Goal: Task Accomplishment & Management: Manage account settings

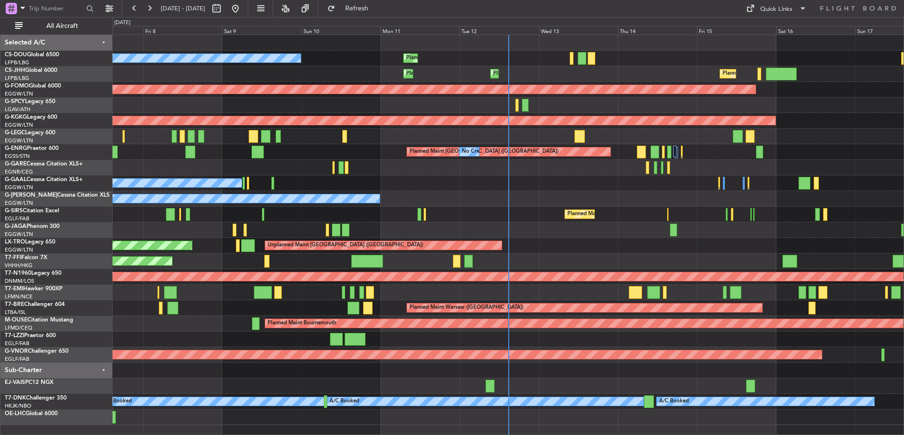
click at [151, 102] on div "Planned Maint [GEOGRAPHIC_DATA] ([GEOGRAPHIC_DATA]) No Crew Planned Maint Plann…" at bounding box center [507, 230] width 791 height 390
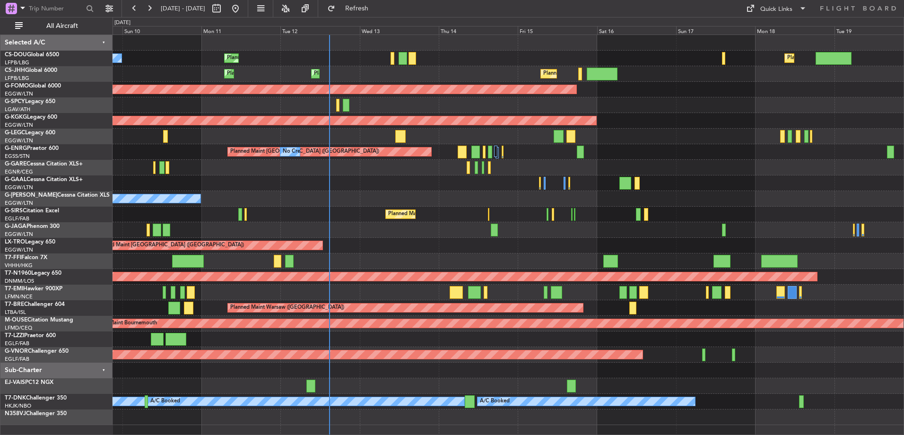
click at [665, 360] on div "Planned Maint London ([GEOGRAPHIC_DATA])" at bounding box center [507, 355] width 791 height 16
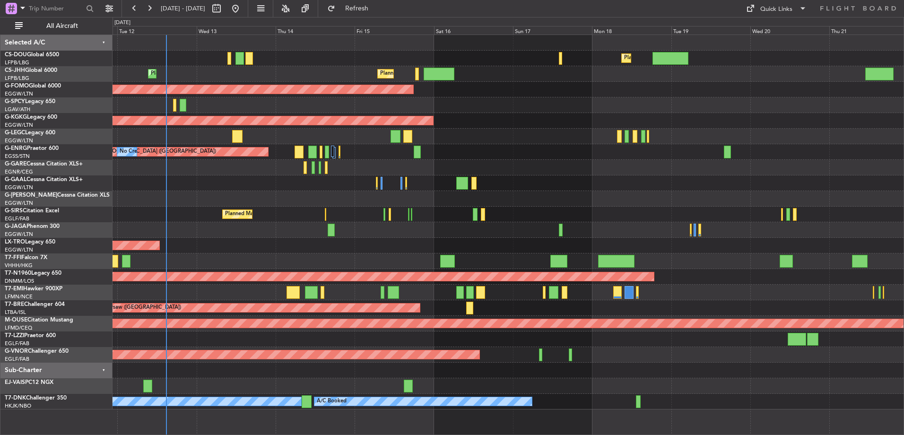
click at [472, 336] on div "Planned Maint [GEOGRAPHIC_DATA] ([GEOGRAPHIC_DATA]) Planned Maint [GEOGRAPHIC_D…" at bounding box center [507, 222] width 791 height 374
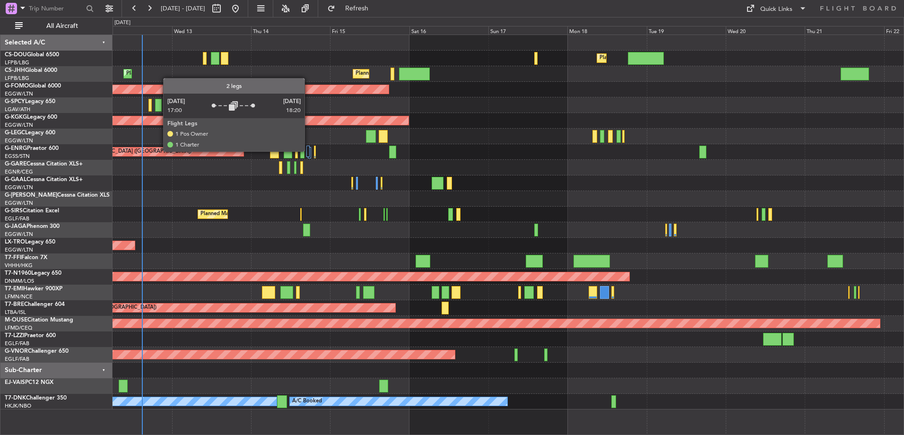
click at [309, 151] on div at bounding box center [307, 151] width 3 height 11
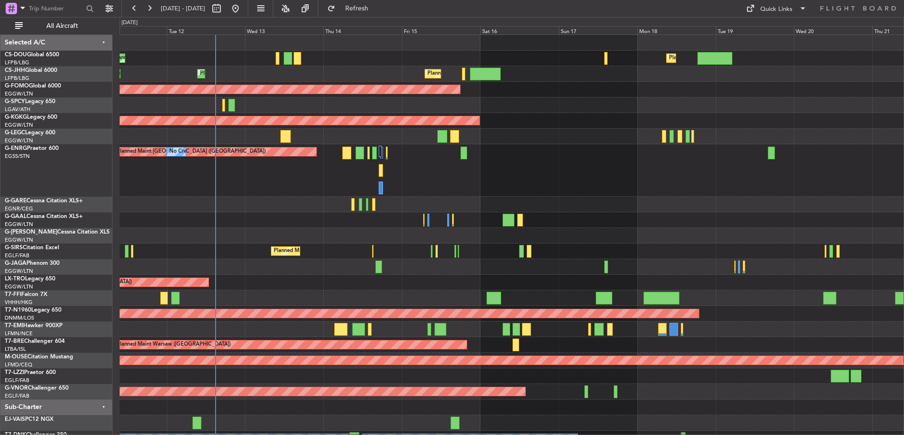
click at [231, 199] on div "Planned Maint [GEOGRAPHIC_DATA] ([GEOGRAPHIC_DATA]) Planned Maint [GEOGRAPHIC_D…" at bounding box center [512, 240] width 784 height 411
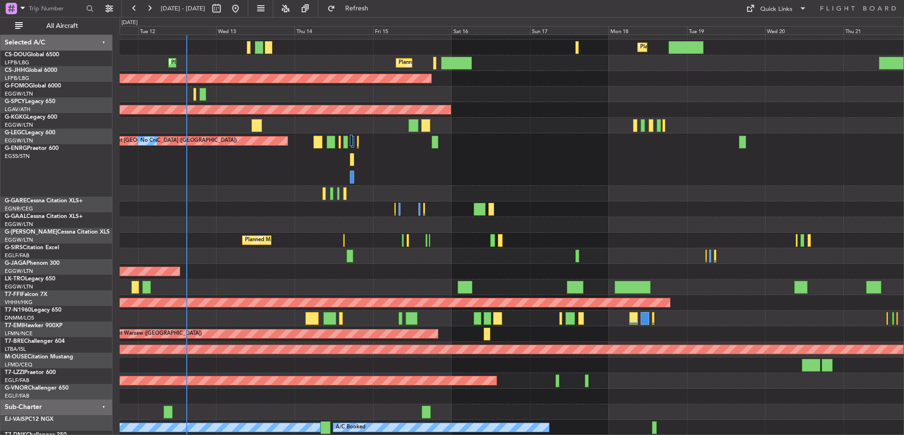
scroll to position [11, 0]
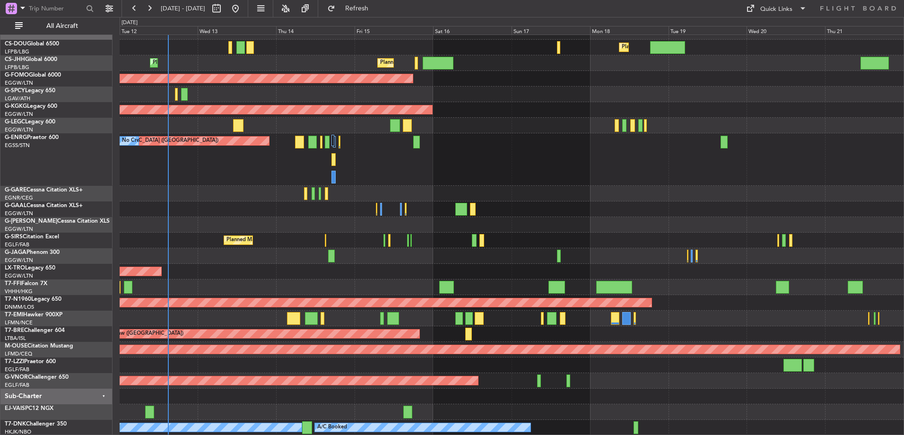
click at [568, 355] on div "Planned Maint [GEOGRAPHIC_DATA] ([GEOGRAPHIC_DATA]) Planned Maint [GEOGRAPHIC_D…" at bounding box center [512, 229] width 784 height 411
click at [288, 216] on div "Planned Maint [GEOGRAPHIC_DATA] ([GEOGRAPHIC_DATA]) Planned Maint [GEOGRAPHIC_D…" at bounding box center [512, 229] width 784 height 411
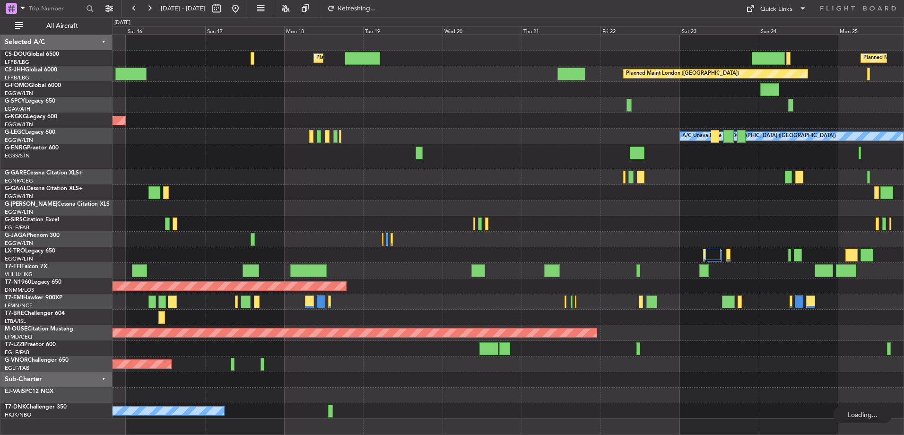
scroll to position [0, 0]
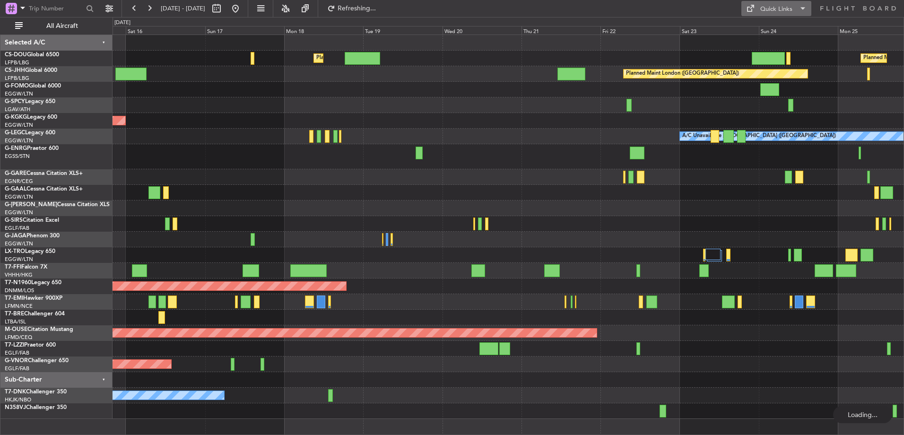
click at [784, 14] on button "Quick Links" at bounding box center [776, 8] width 70 height 15
click at [777, 28] on button "Trip Builder" at bounding box center [776, 31] width 71 height 23
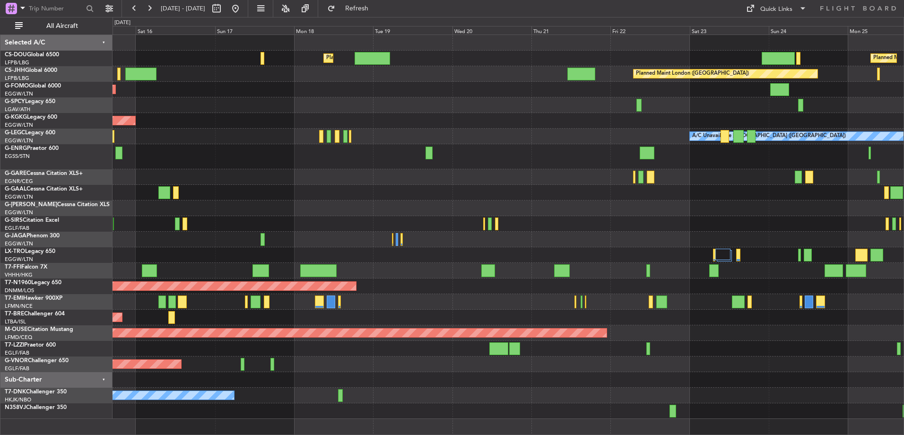
click at [288, 110] on div "Planned Maint [GEOGRAPHIC_DATA] ([GEOGRAPHIC_DATA]) Planned Maint [GEOGRAPHIC_D…" at bounding box center [507, 227] width 791 height 384
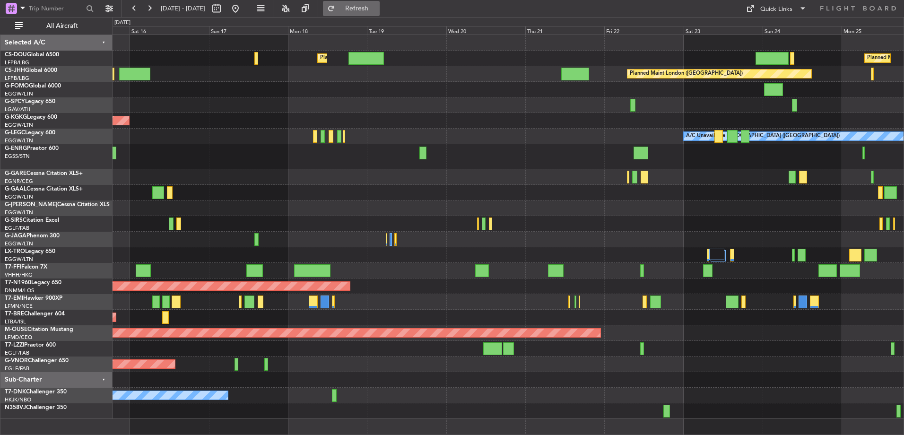
click at [377, 9] on span "Refresh" at bounding box center [357, 8] width 40 height 7
click at [153, 9] on button at bounding box center [149, 8] width 15 height 15
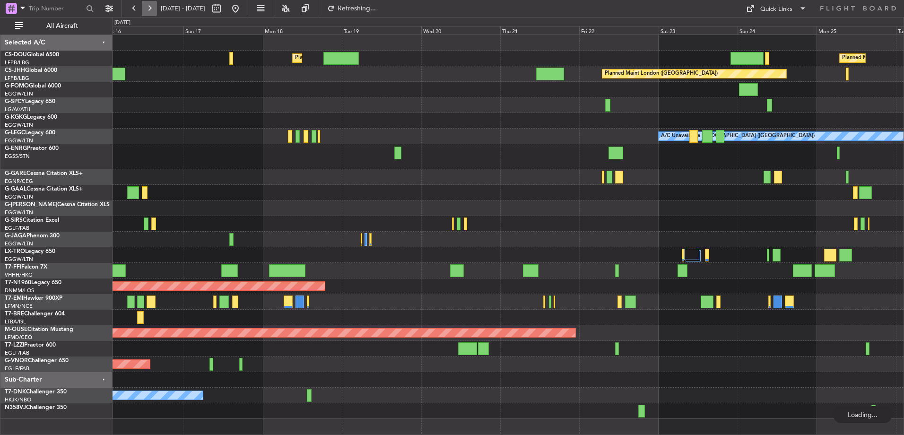
click at [153, 9] on button at bounding box center [149, 8] width 15 height 15
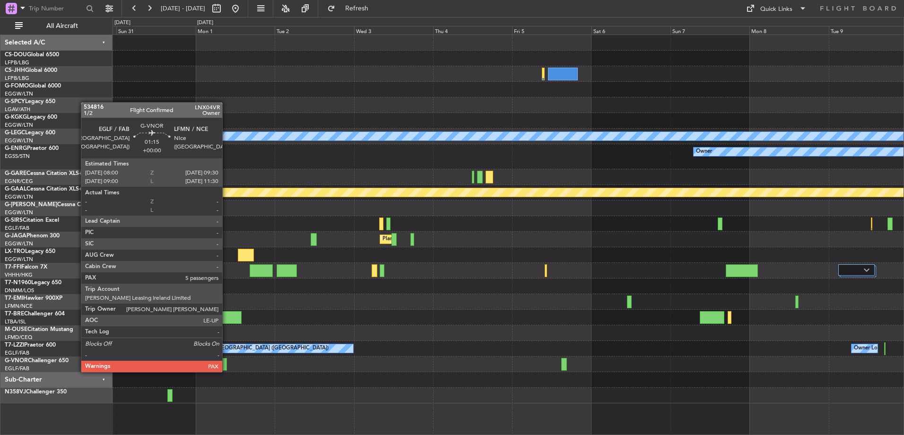
click at [225, 362] on div at bounding box center [224, 364] width 5 height 13
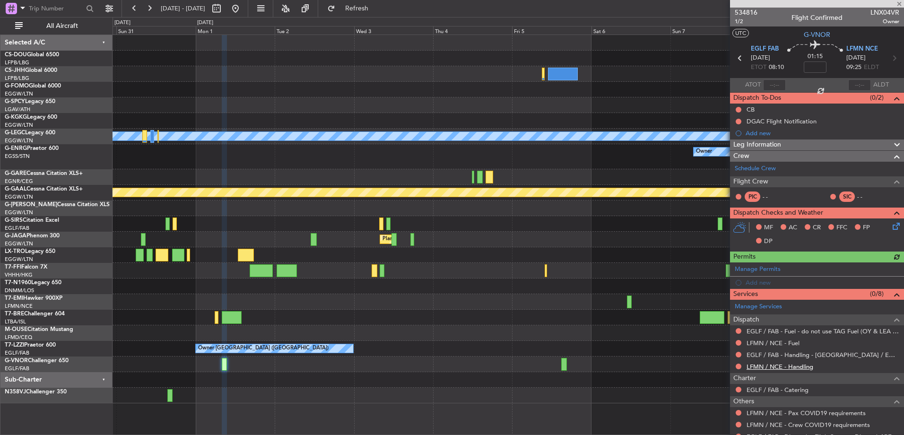
click at [770, 367] on link "LFMN / NCE - Handling" at bounding box center [779, 367] width 67 height 8
click at [780, 344] on link "LFMN / NCE - Fuel" at bounding box center [772, 343] width 53 height 8
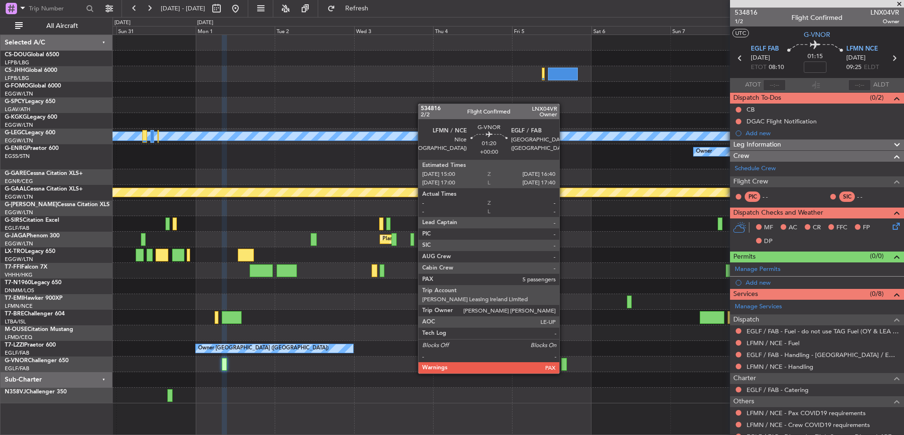
click at [563, 364] on div at bounding box center [564, 364] width 6 height 13
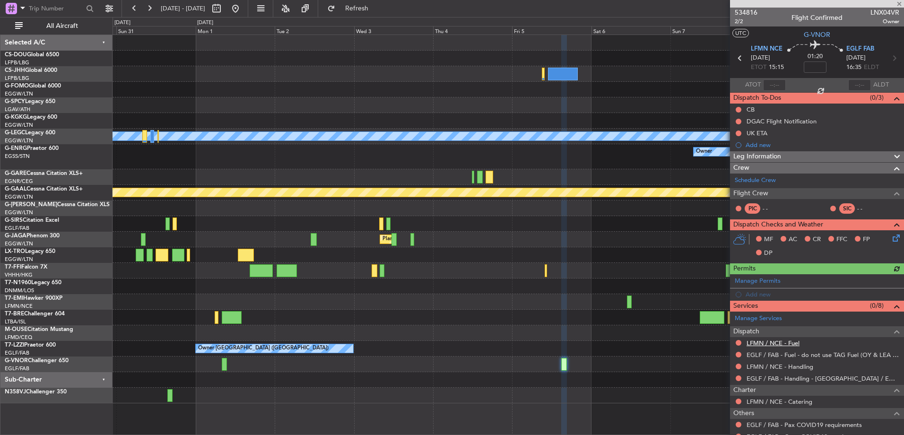
click at [765, 340] on link "LFMN / NCE - Fuel" at bounding box center [772, 343] width 53 height 8
click at [784, 373] on mat-tooltip-component "EGLF / FAB - Fuel - do not use TAG Fuel (OY & LEA only) EGLF / FAB" at bounding box center [806, 370] width 181 height 25
click at [767, 367] on link "LFMN / NCE - Handling" at bounding box center [779, 367] width 67 height 8
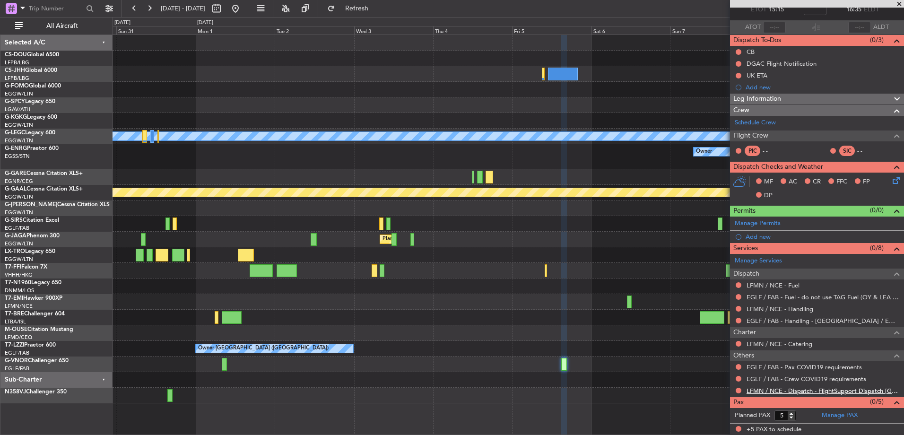
click at [764, 391] on link "LFMN / NCE - Dispatch - FlightSupport Dispatch [GEOGRAPHIC_DATA]" at bounding box center [822, 391] width 153 height 8
click at [897, 8] on span at bounding box center [898, 4] width 9 height 9
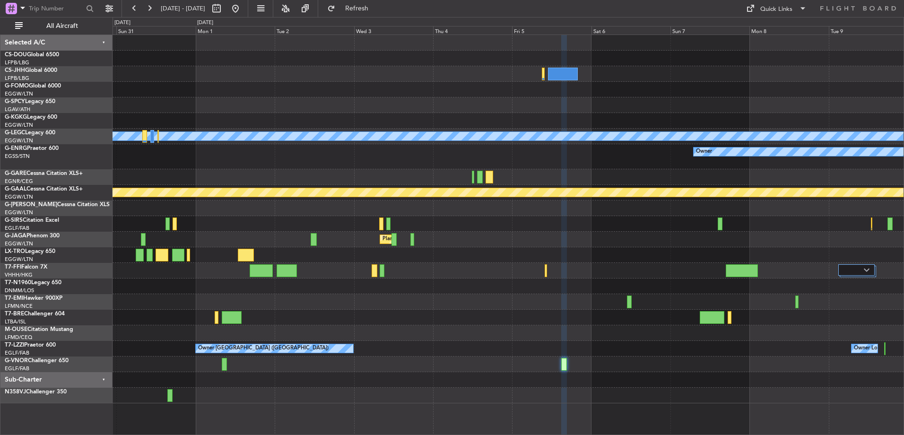
type input "0"
click at [785, 8] on div "Quick Links" at bounding box center [776, 9] width 32 height 9
click at [773, 36] on button "Trip Builder" at bounding box center [776, 31] width 71 height 23
click at [184, 214] on div at bounding box center [507, 208] width 791 height 16
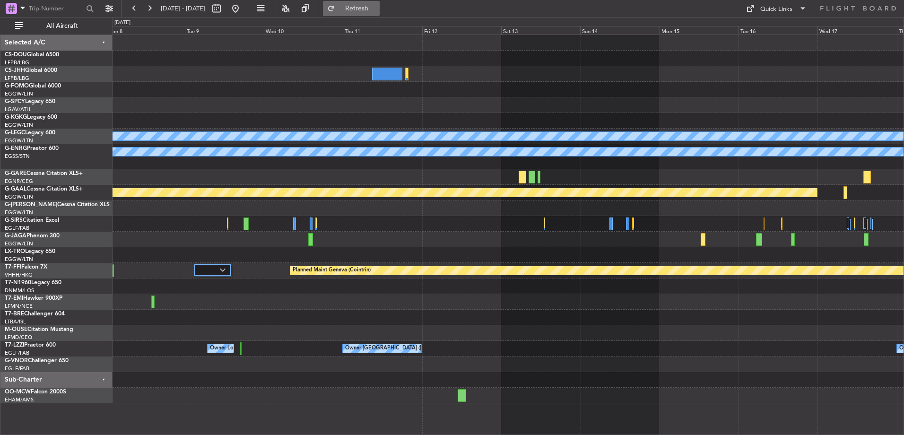
click at [377, 9] on span "Refresh" at bounding box center [357, 8] width 40 height 7
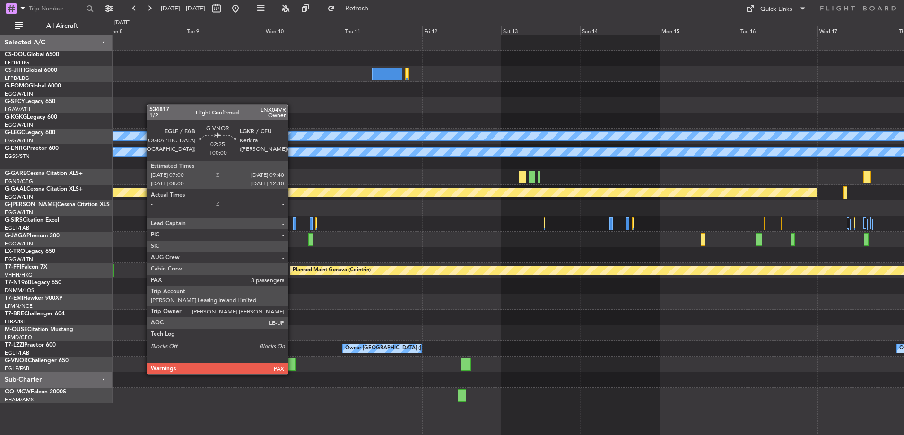
click at [292, 365] on div at bounding box center [290, 364] width 9 height 13
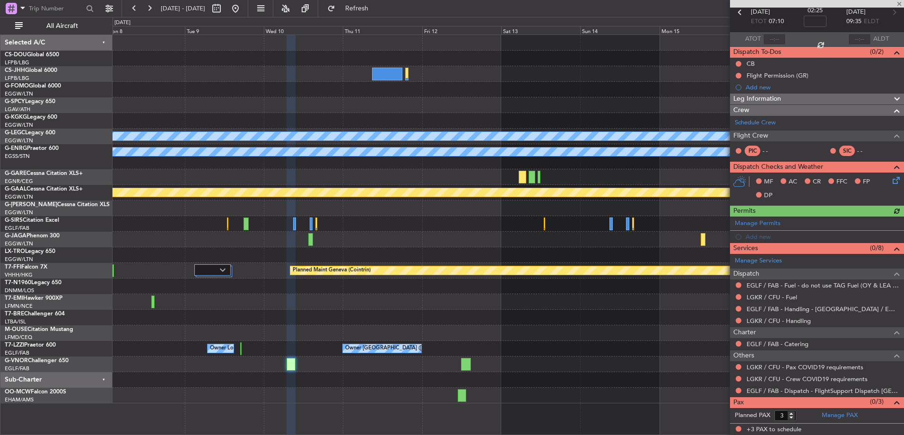
scroll to position [46, 0]
click at [777, 322] on link "LGKR / CFU - Handling" at bounding box center [778, 321] width 64 height 8
click at [765, 295] on link "LGKR / CFU - Fuel" at bounding box center [771, 297] width 51 height 8
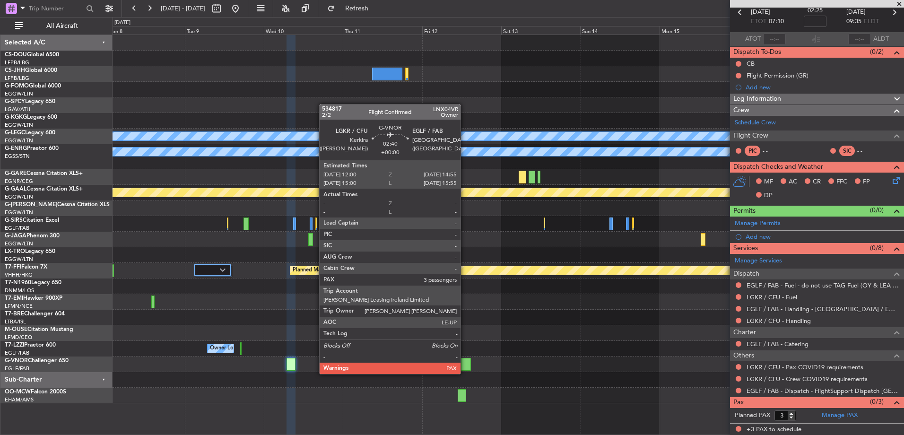
click at [465, 365] on div at bounding box center [466, 364] width 10 height 13
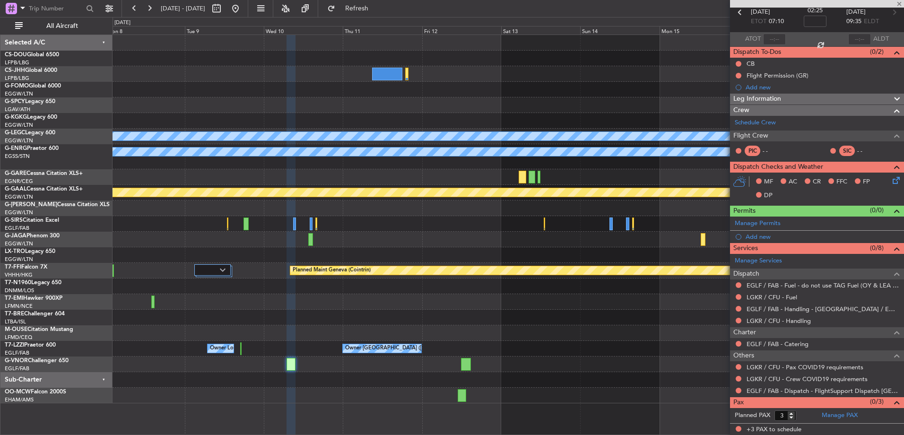
scroll to position [0, 0]
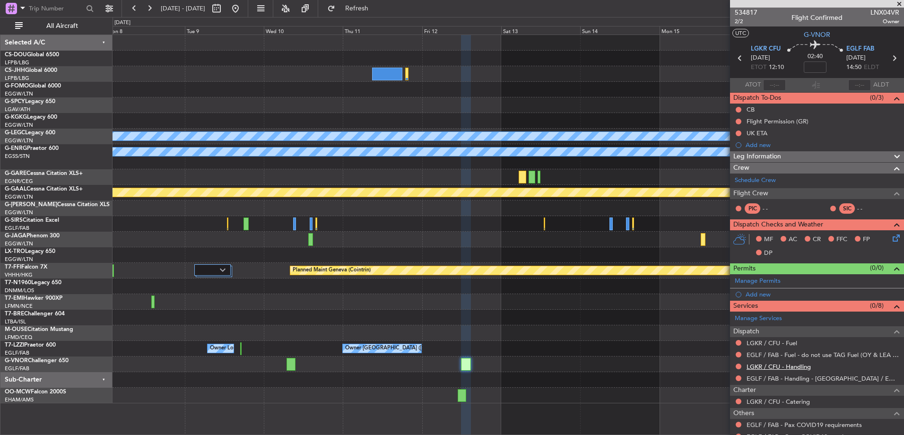
click at [754, 366] on link "LGKR / CFU - Handling" at bounding box center [778, 367] width 64 height 8
click at [773, 345] on link "LGKR / CFU - Fuel" at bounding box center [771, 343] width 51 height 8
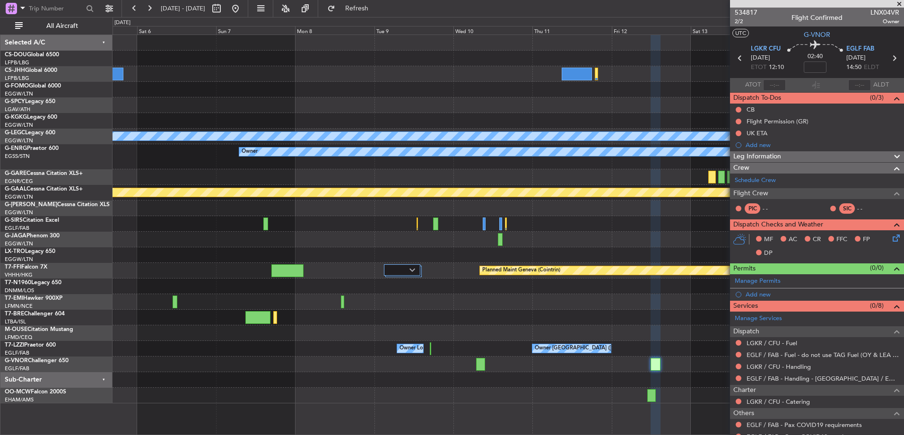
click at [750, 389] on fb-app "[DATE] - [DATE] Refresh Quick Links All Aircraft A/C Unavailable [GEOGRAPHIC_DA…" at bounding box center [452, 221] width 904 height 428
click at [371, 9] on span "Refresh" at bounding box center [357, 8] width 40 height 7
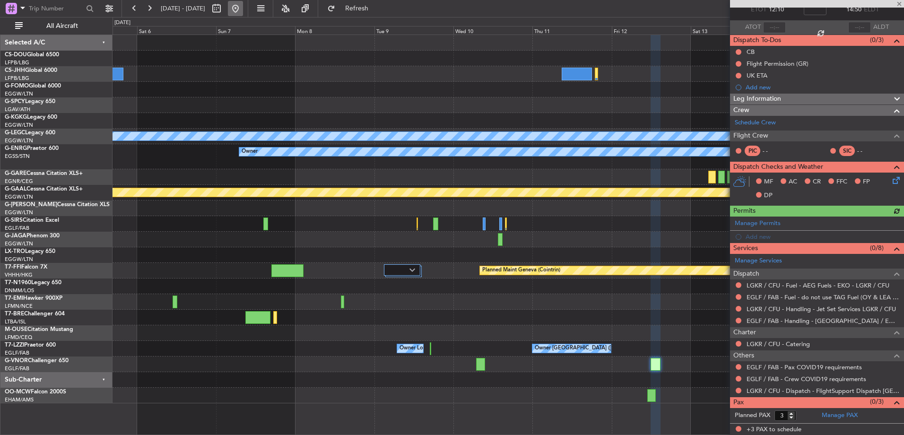
click at [243, 9] on button at bounding box center [235, 8] width 15 height 15
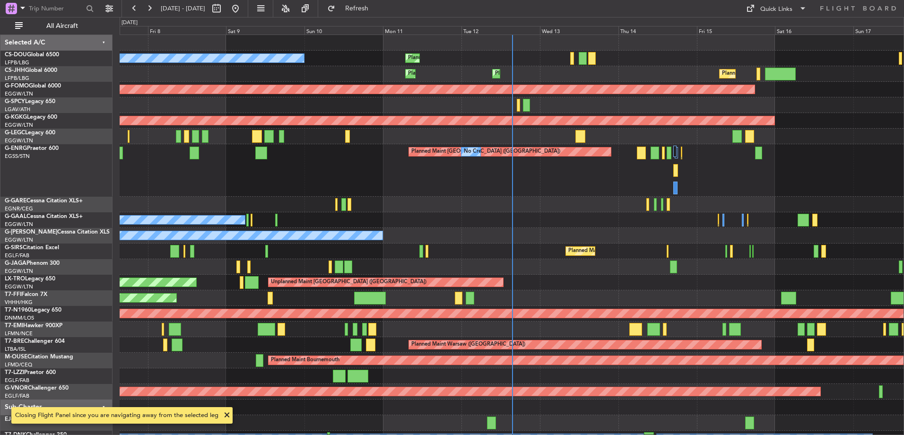
scroll to position [26, 0]
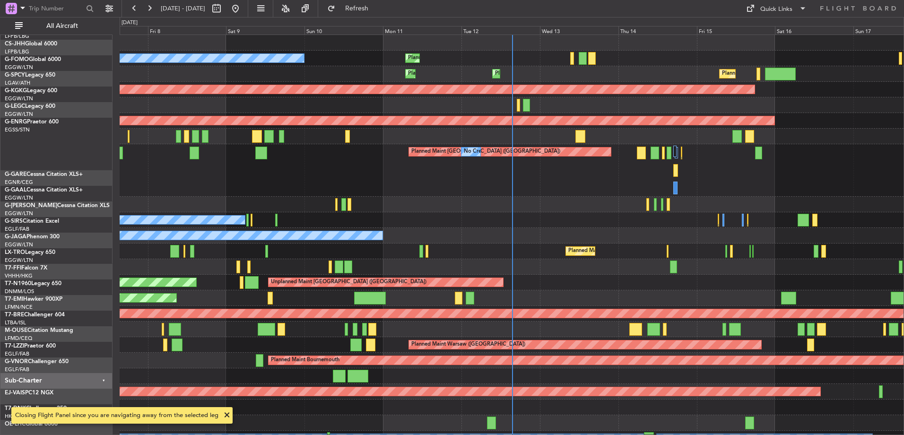
click at [514, 261] on div "No Crew Planned Maint [GEOGRAPHIC_DATA] ([GEOGRAPHIC_DATA]) Planned Maint Plann…" at bounding box center [512, 248] width 784 height 427
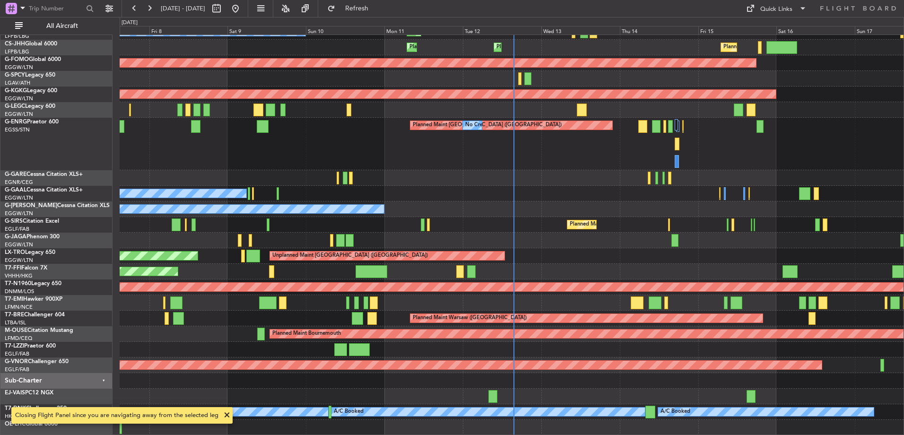
click at [498, 398] on div at bounding box center [512, 396] width 784 height 16
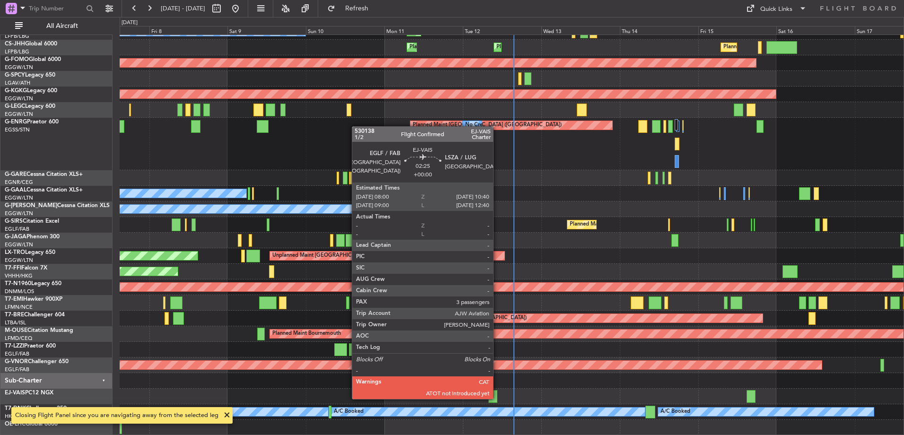
click at [496, 398] on div at bounding box center [492, 396] width 9 height 13
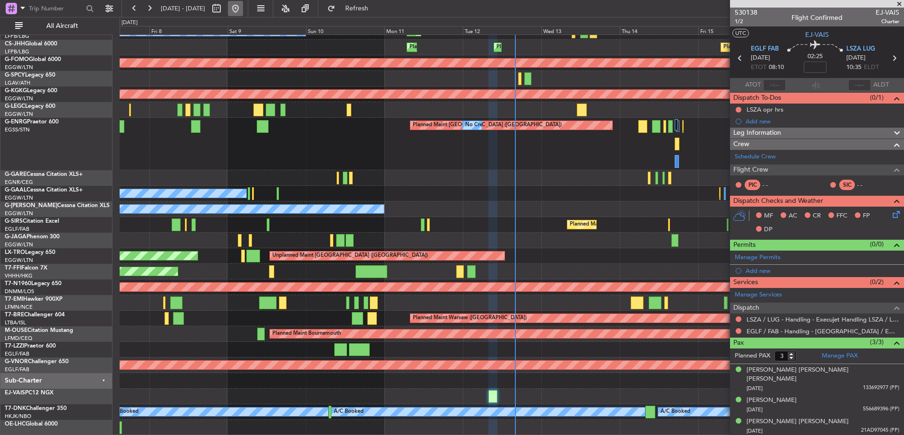
click at [243, 10] on button at bounding box center [235, 8] width 15 height 15
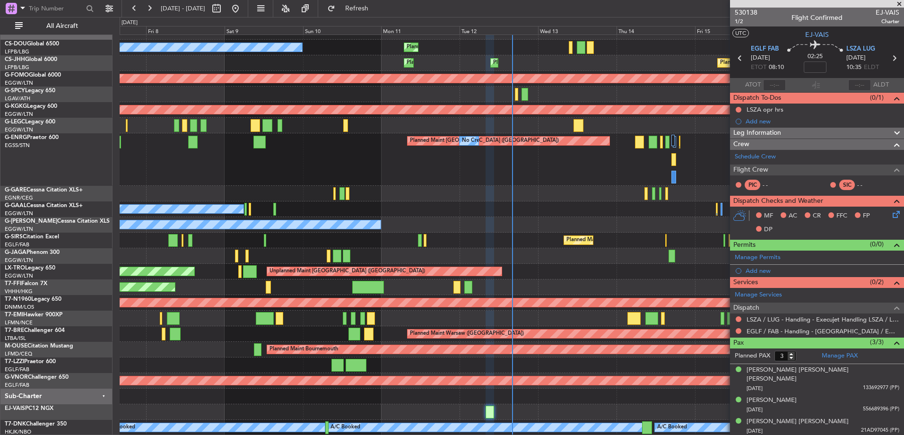
click at [248, 11] on fb-range-datepicker "[DATE] - [DATE]" at bounding box center [184, 8] width 127 height 17
click at [243, 11] on button at bounding box center [235, 8] width 15 height 15
click at [234, 230] on div "Planned Maint [GEOGRAPHIC_DATA] ([GEOGRAPHIC_DATA]) No Crew Planned Maint Plann…" at bounding box center [512, 229] width 784 height 411
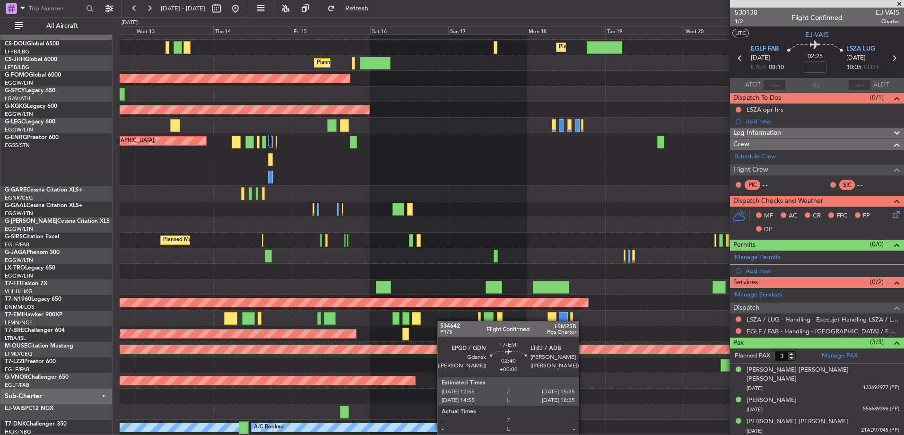
click at [414, 309] on div "Planned Maint [GEOGRAPHIC_DATA] ([GEOGRAPHIC_DATA]) Planned Maint [GEOGRAPHIC_D…" at bounding box center [512, 229] width 784 height 411
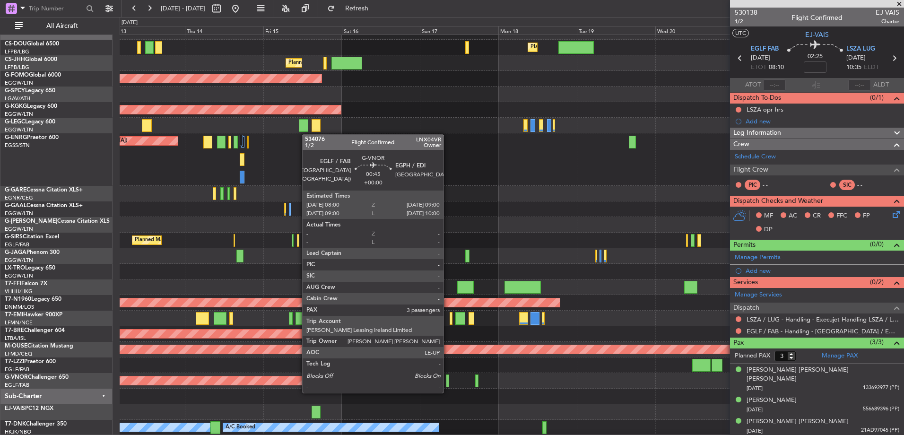
click at [446, 382] on div at bounding box center [447, 380] width 3 height 13
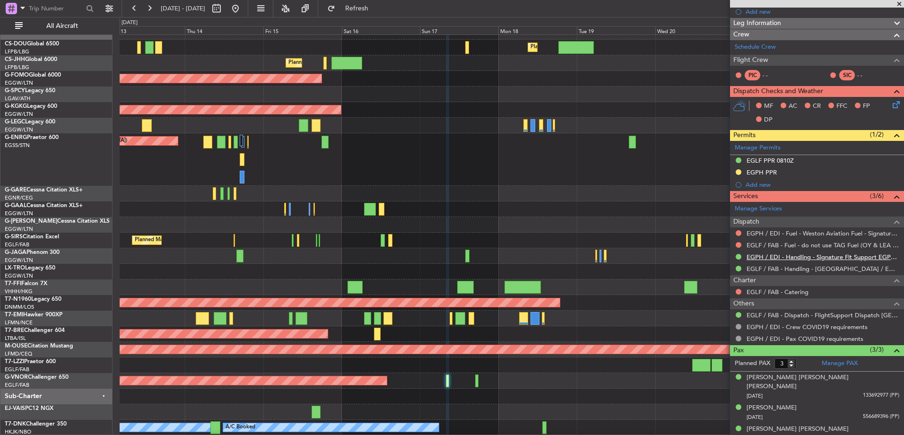
scroll to position [121, 0]
click at [778, 314] on link "EGLF / FAB - Dispatch - FlightSupport Dispatch [GEOGRAPHIC_DATA]" at bounding box center [822, 315] width 153 height 8
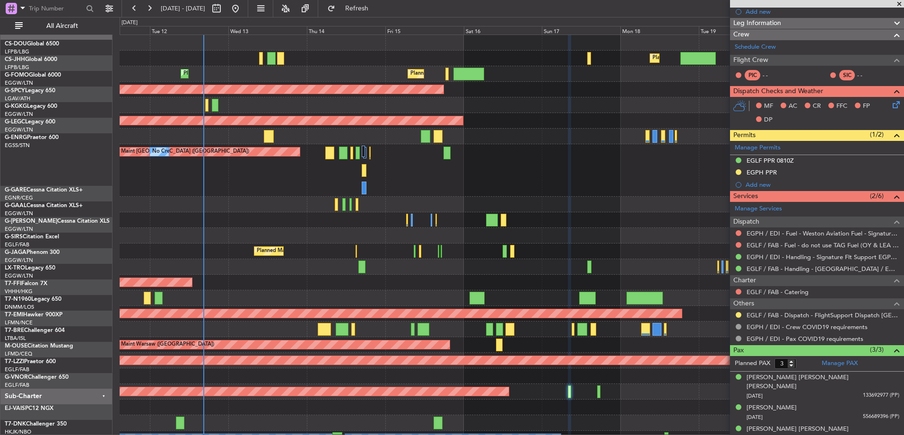
scroll to position [0, 0]
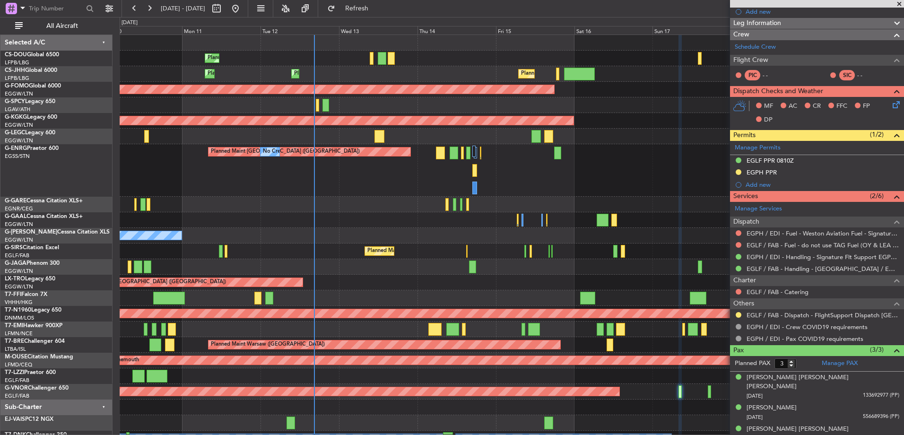
click at [654, 296] on div "Planned Maint [GEOGRAPHIC_DATA] ([GEOGRAPHIC_DATA]) Planned Maint [GEOGRAPHIC_D…" at bounding box center [512, 248] width 784 height 427
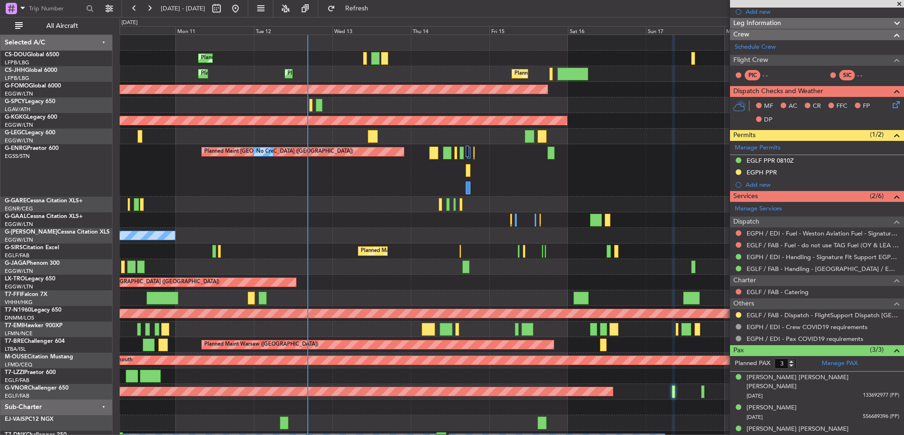
click at [604, 245] on div "Planned Maint [GEOGRAPHIC_DATA] ([GEOGRAPHIC_DATA])" at bounding box center [512, 251] width 784 height 16
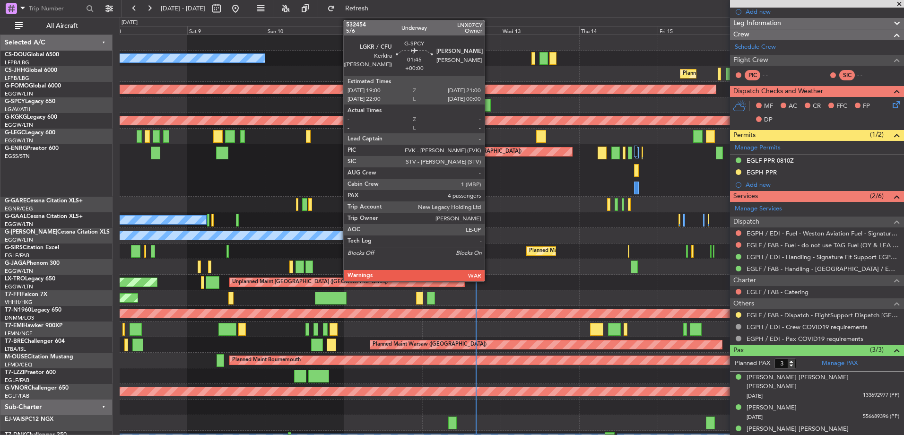
click at [489, 110] on div at bounding box center [487, 105] width 7 height 13
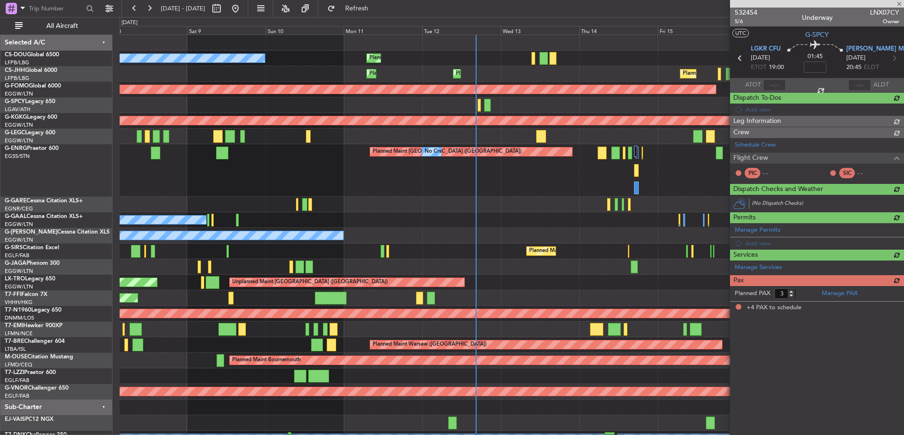
type input "4"
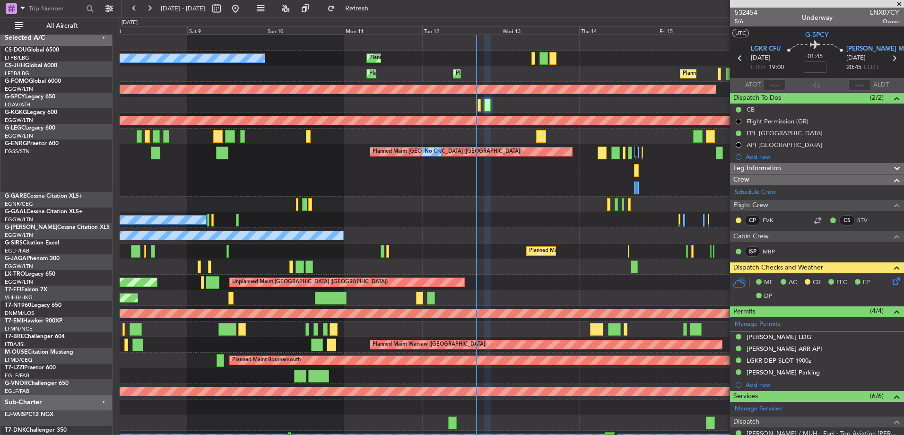
click at [295, 237] on div "Owner" at bounding box center [512, 236] width 784 height 16
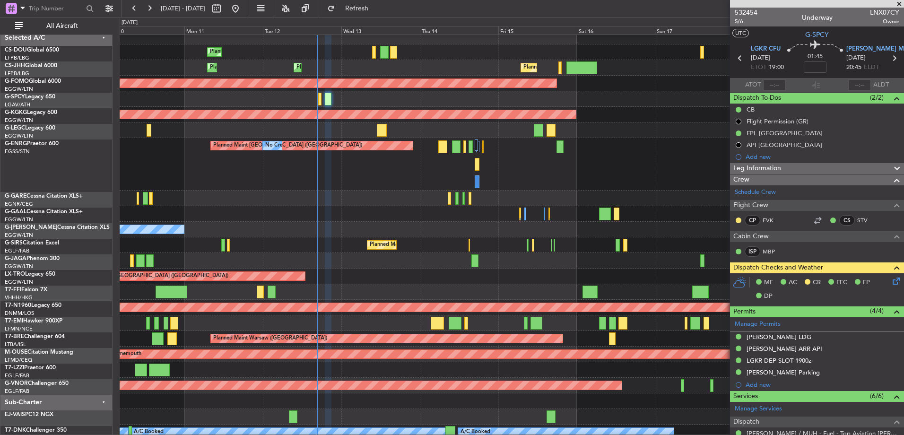
scroll to position [6, 0]
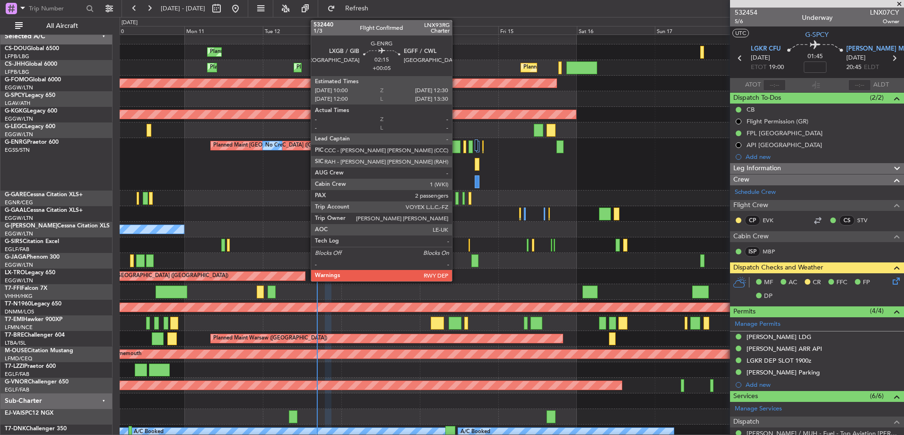
click at [456, 145] on div at bounding box center [456, 146] width 9 height 13
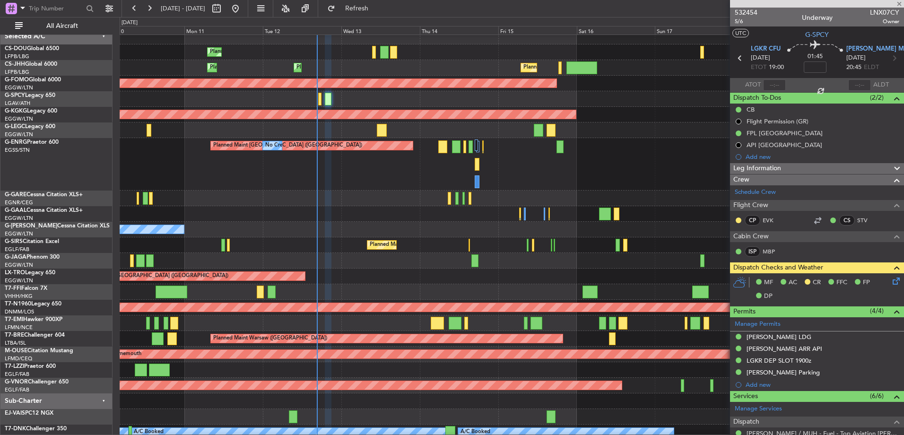
type input "+00:05"
type input "2"
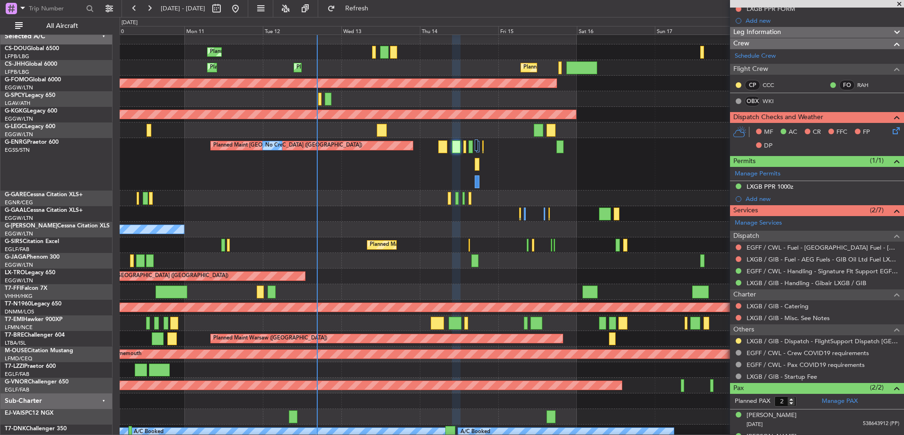
scroll to position [0, 0]
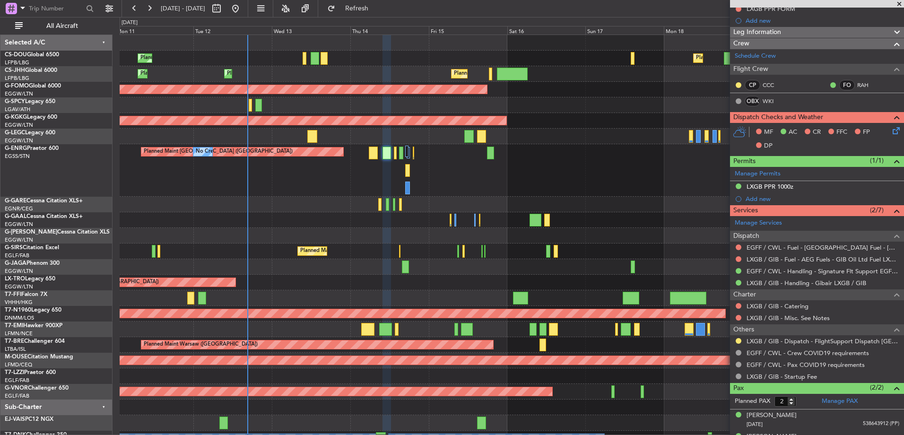
click at [222, 174] on div "Planned Maint [GEOGRAPHIC_DATA] ([GEOGRAPHIC_DATA]) No Crew" at bounding box center [512, 170] width 784 height 52
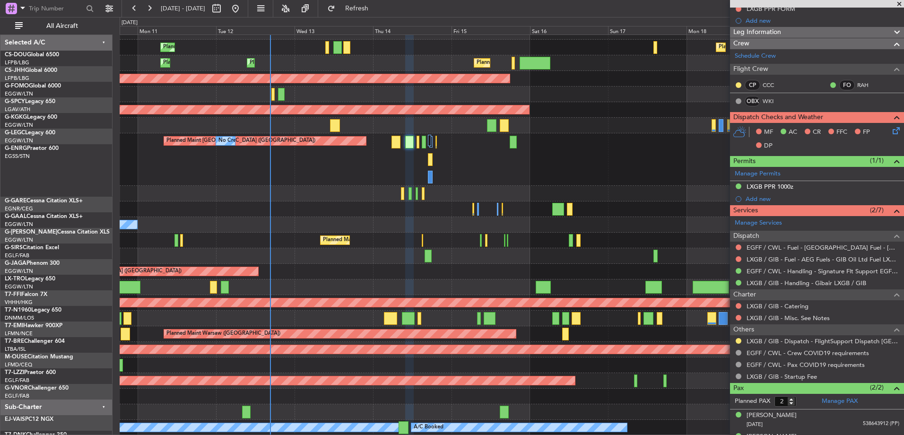
scroll to position [11, 0]
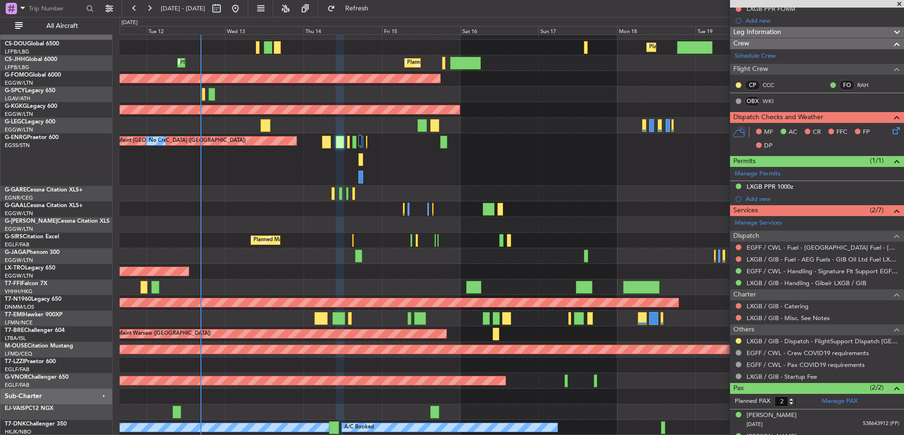
click at [307, 127] on div "Planned Maint [GEOGRAPHIC_DATA] ([GEOGRAPHIC_DATA]) Planned Maint [GEOGRAPHIC_D…" at bounding box center [512, 229] width 784 height 411
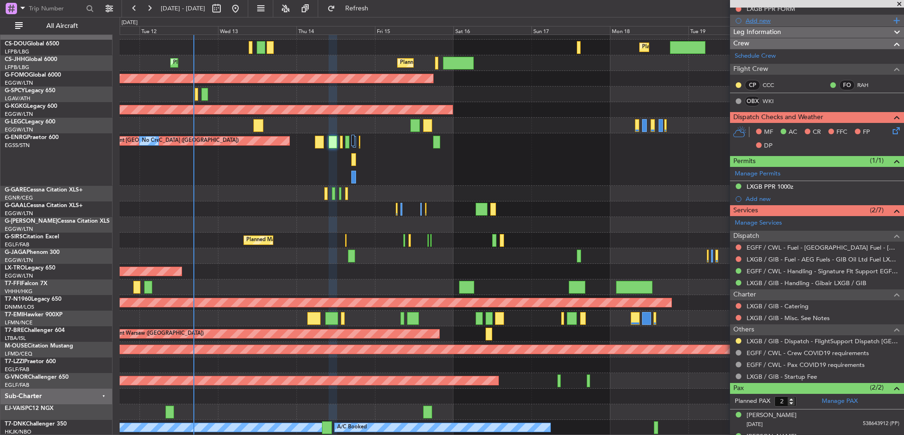
scroll to position [0, 0]
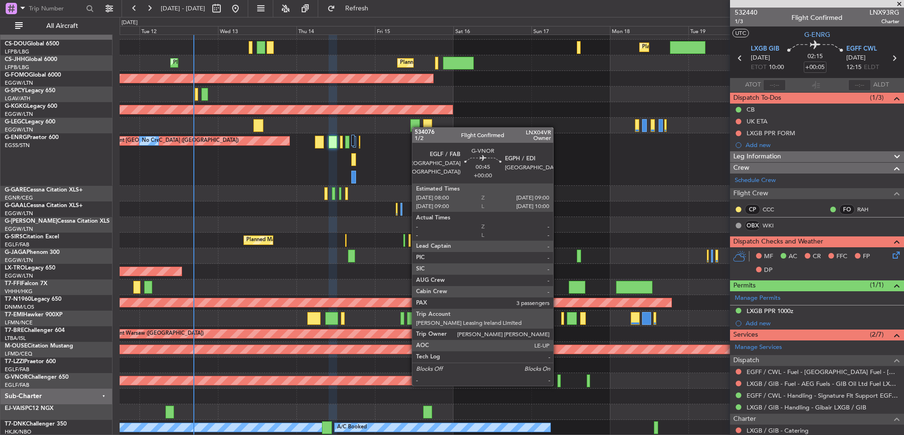
click at [557, 376] on div at bounding box center [558, 380] width 3 height 13
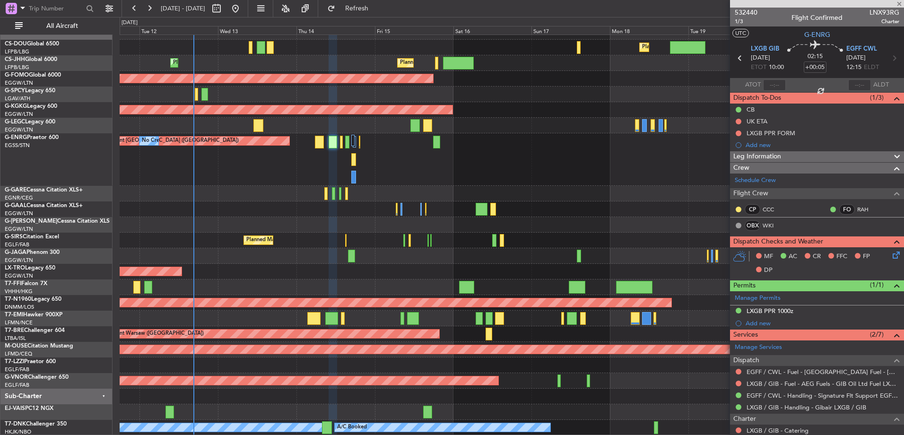
type input "3"
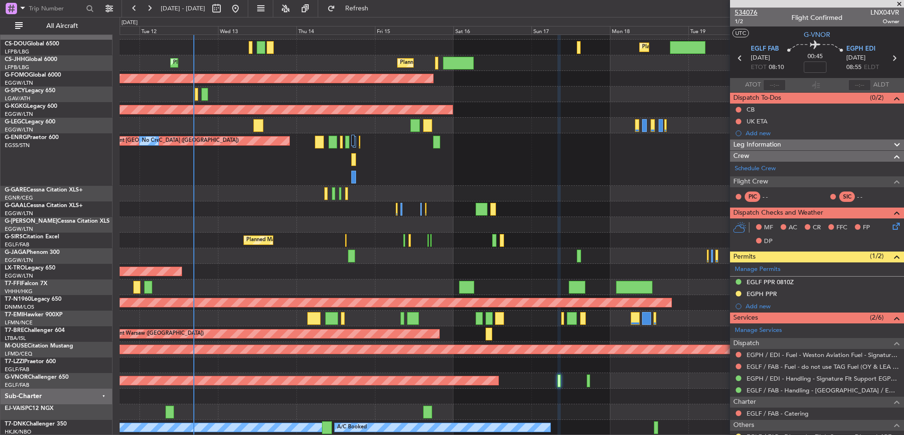
click at [748, 12] on span "534076" at bounding box center [745, 13] width 23 height 10
click at [366, 10] on button "Refresh" at bounding box center [351, 8] width 57 height 15
